Goal: Complete application form

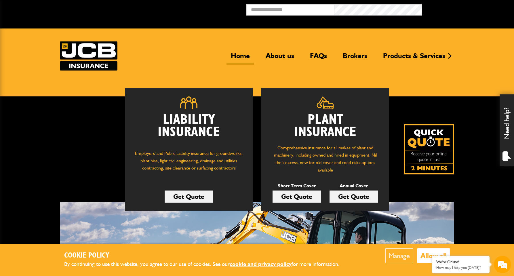
click at [306, 196] on link "Get Quote" at bounding box center [297, 197] width 48 height 12
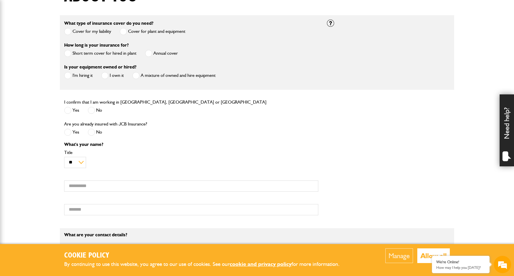
scroll to position [167, 0]
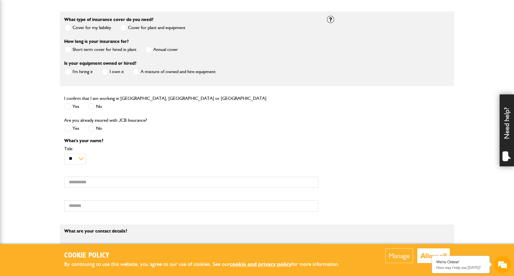
click at [67, 50] on span at bounding box center [67, 49] width 7 height 7
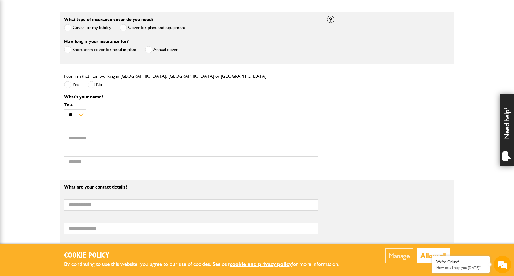
click at [65, 84] on span at bounding box center [67, 84] width 7 height 7
click at [74, 142] on input "First name" at bounding box center [191, 138] width 254 height 11
type input "***"
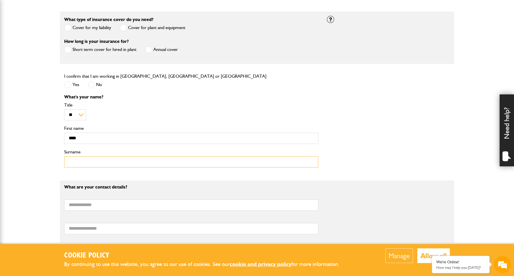
click at [92, 163] on input "Surname" at bounding box center [191, 161] width 254 height 11
